Goal: Task Accomplishment & Management: Complete application form

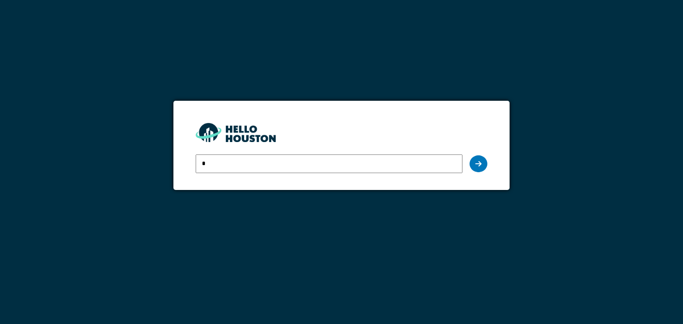
type input "**********"
click at [478, 161] on icon at bounding box center [478, 163] width 6 height 7
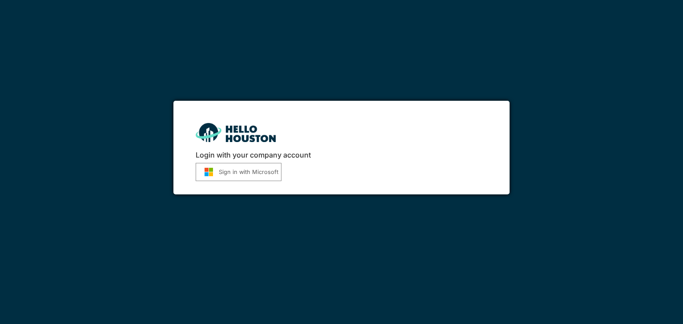
click at [222, 176] on button "Sign in with Microsoft" at bounding box center [239, 172] width 86 height 18
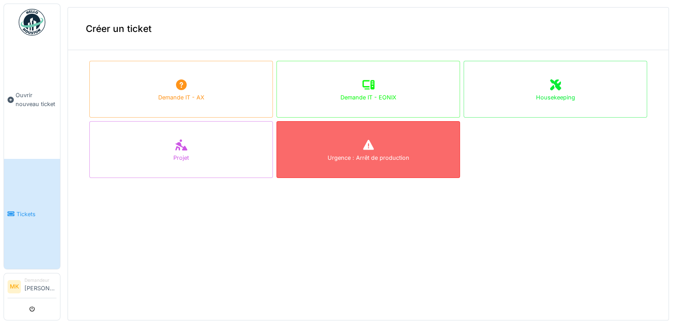
click at [343, 160] on div "Urgence : Arrêt de production" at bounding box center [369, 158] width 82 height 8
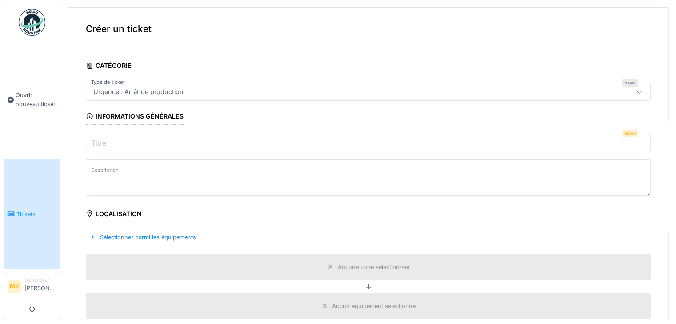
click at [125, 144] on input "Titre" at bounding box center [368, 143] width 565 height 19
click at [120, 171] on textarea "Description" at bounding box center [368, 178] width 565 height 36
click at [303, 143] on input "**********" at bounding box center [368, 143] width 565 height 19
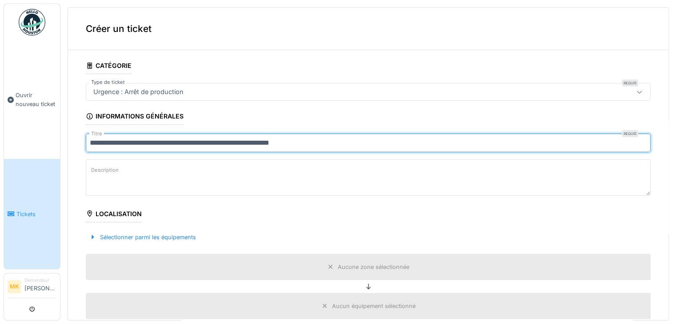
type input "**********"
click at [119, 170] on label "Description" at bounding box center [104, 170] width 31 height 11
click at [119, 170] on textarea "Description" at bounding box center [368, 178] width 565 height 36
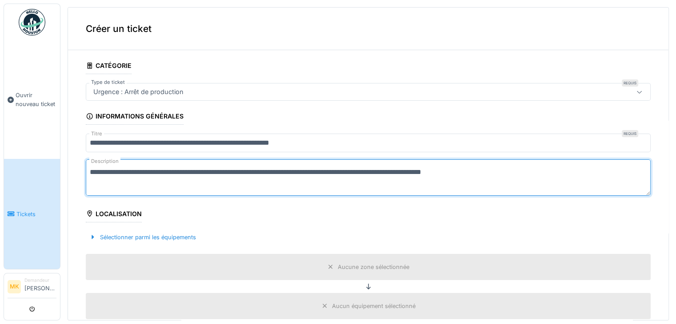
scroll to position [3, 0]
type textarea "**********"
click at [119, 232] on div "Sélectionner parmi les équipements" at bounding box center [143, 238] width 114 height 12
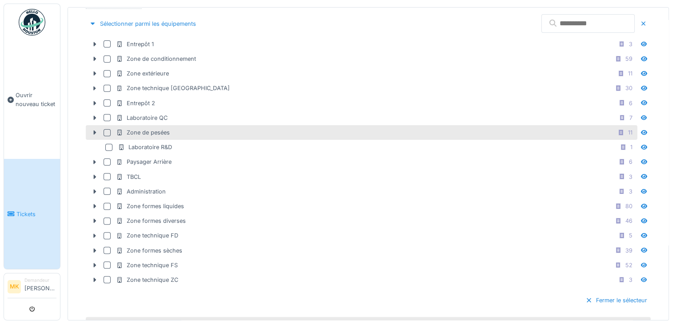
scroll to position [222, 0]
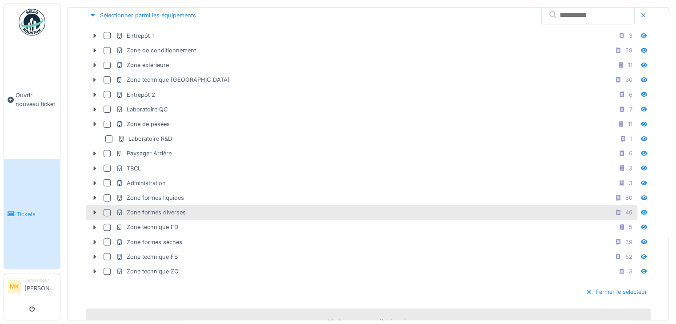
click at [157, 208] on div "Zone formes diverses" at bounding box center [151, 212] width 70 height 8
click at [92, 210] on icon at bounding box center [94, 213] width 7 height 6
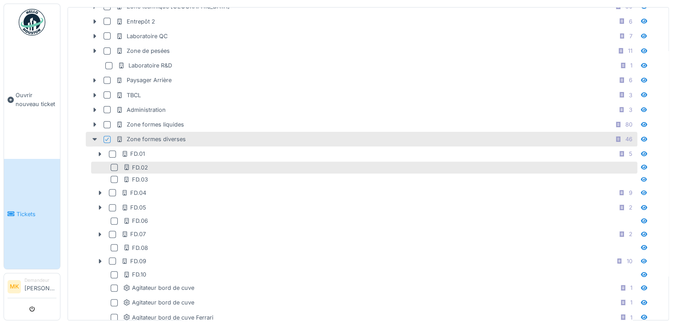
scroll to position [311, 0]
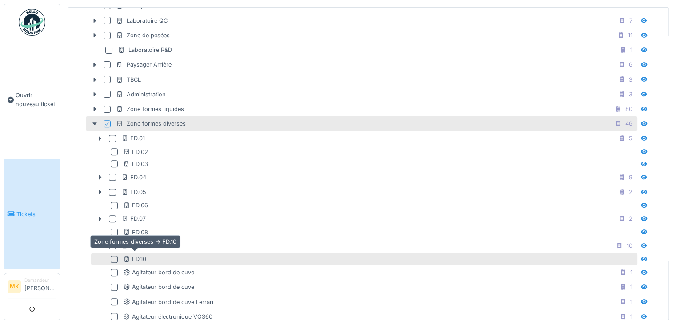
click at [139, 255] on div "FD.10" at bounding box center [134, 259] width 23 height 8
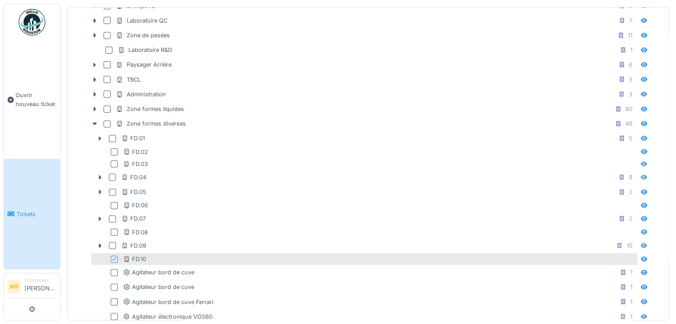
click at [108, 253] on div "FD.10" at bounding box center [364, 259] width 546 height 12
click at [112, 257] on icon at bounding box center [114, 259] width 5 height 4
click at [112, 256] on div at bounding box center [114, 259] width 7 height 7
click at [116, 257] on icon at bounding box center [114, 259] width 5 height 4
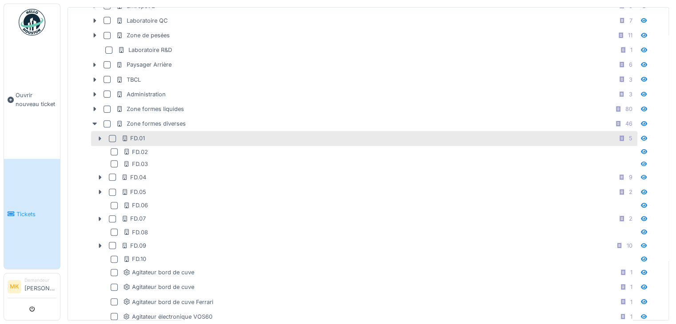
click at [103, 134] on div at bounding box center [100, 138] width 14 height 9
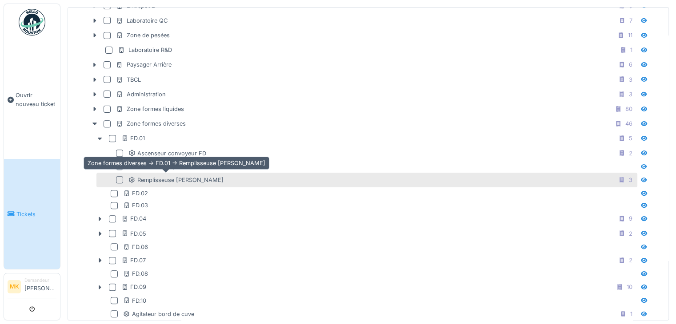
click at [171, 176] on div "Remplisseuse [PERSON_NAME]" at bounding box center [175, 180] width 95 height 8
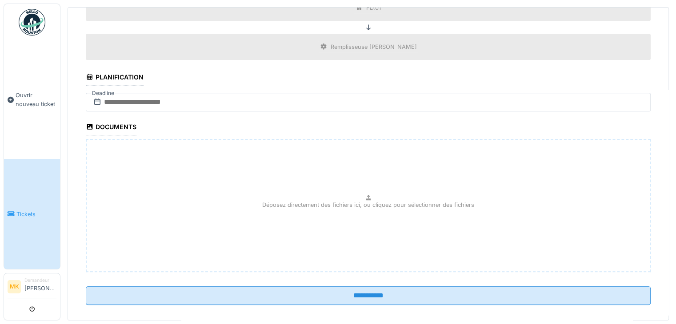
scroll to position [935, 0]
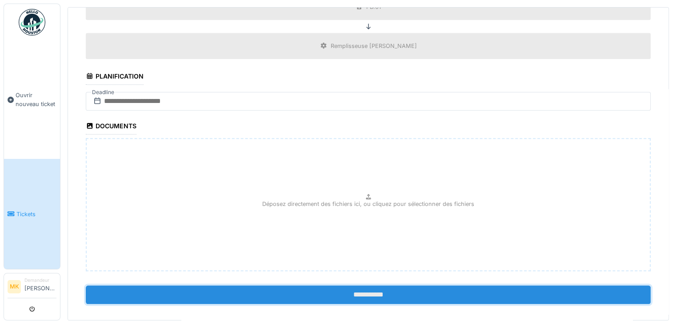
click at [343, 286] on input "**********" at bounding box center [368, 295] width 565 height 19
